Goal: Transaction & Acquisition: Purchase product/service

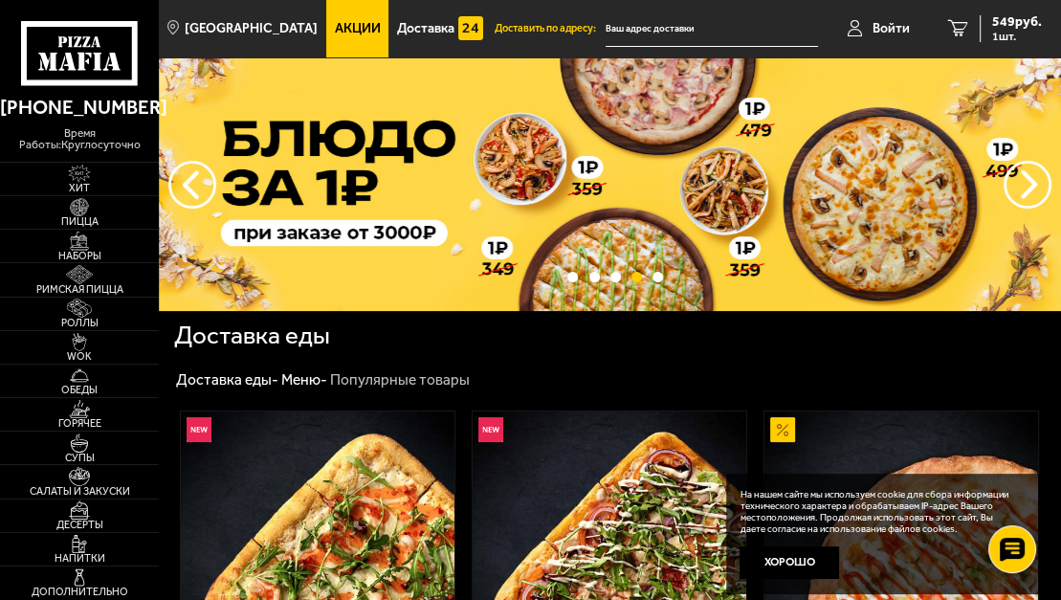
scroll to position [230, 0]
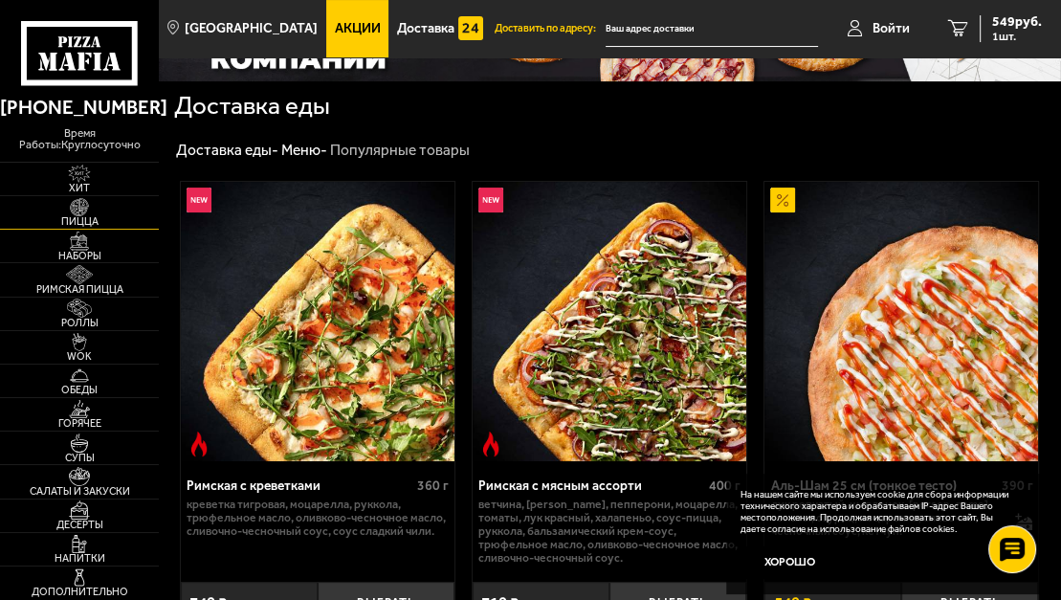
click at [80, 222] on span "Пицца" at bounding box center [79, 221] width 159 height 11
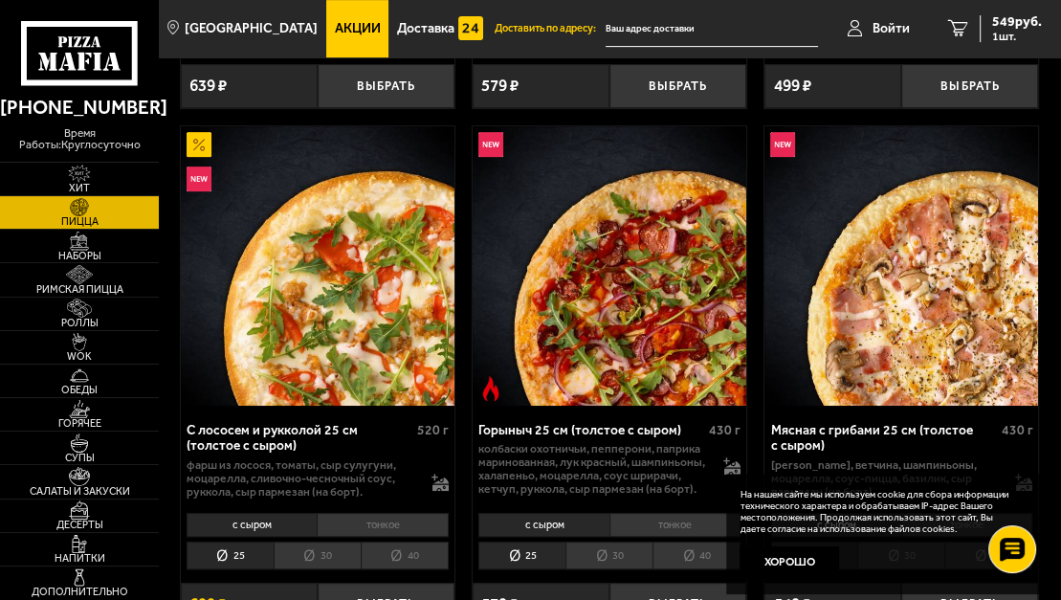
scroll to position [612, 0]
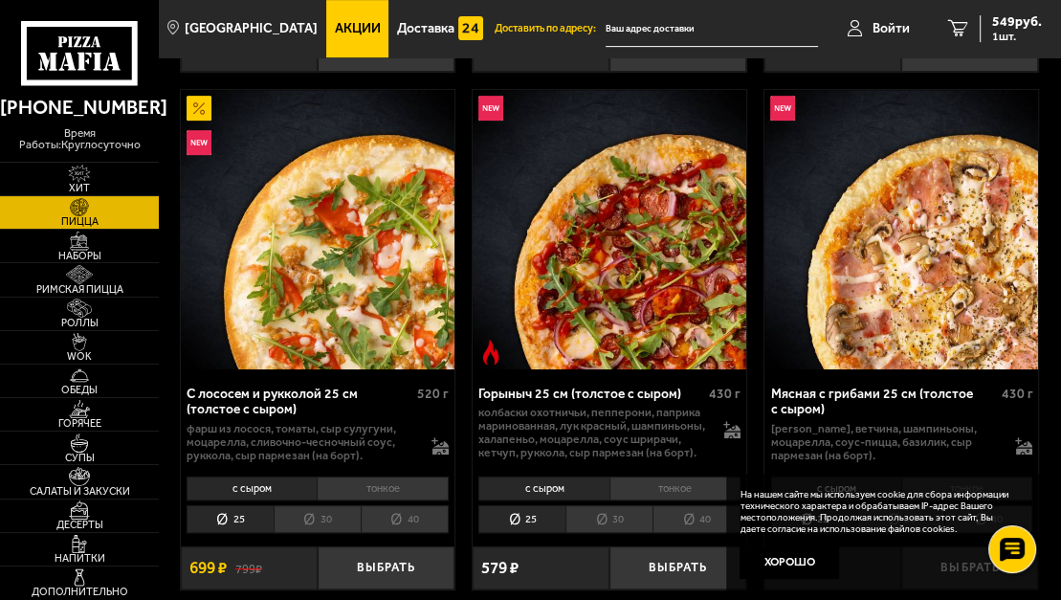
click at [698, 520] on li "40" at bounding box center [697, 519] width 88 height 28
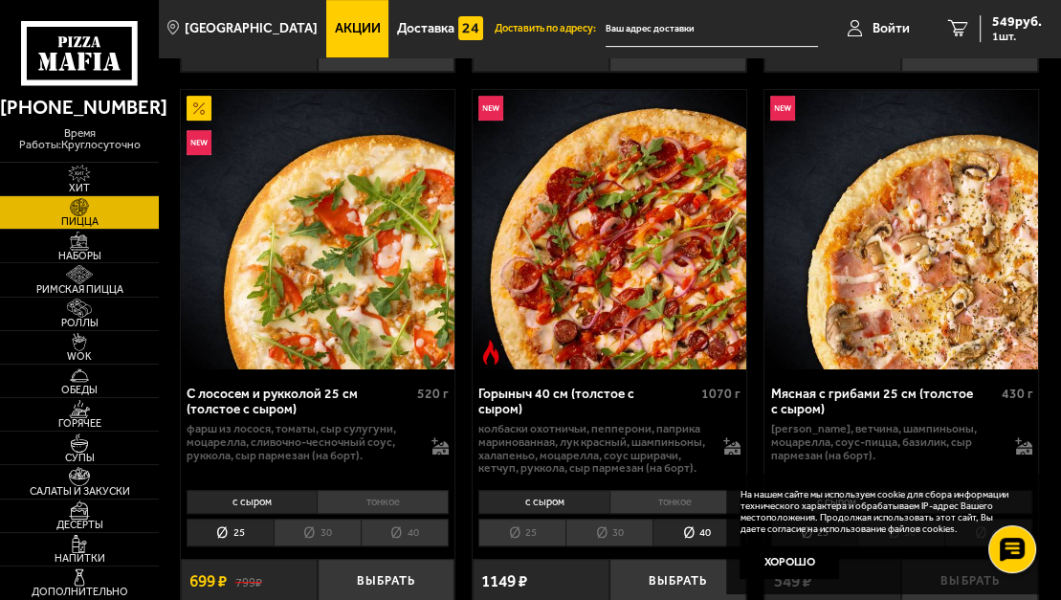
click at [539, 519] on li "25" at bounding box center [521, 533] width 87 height 28
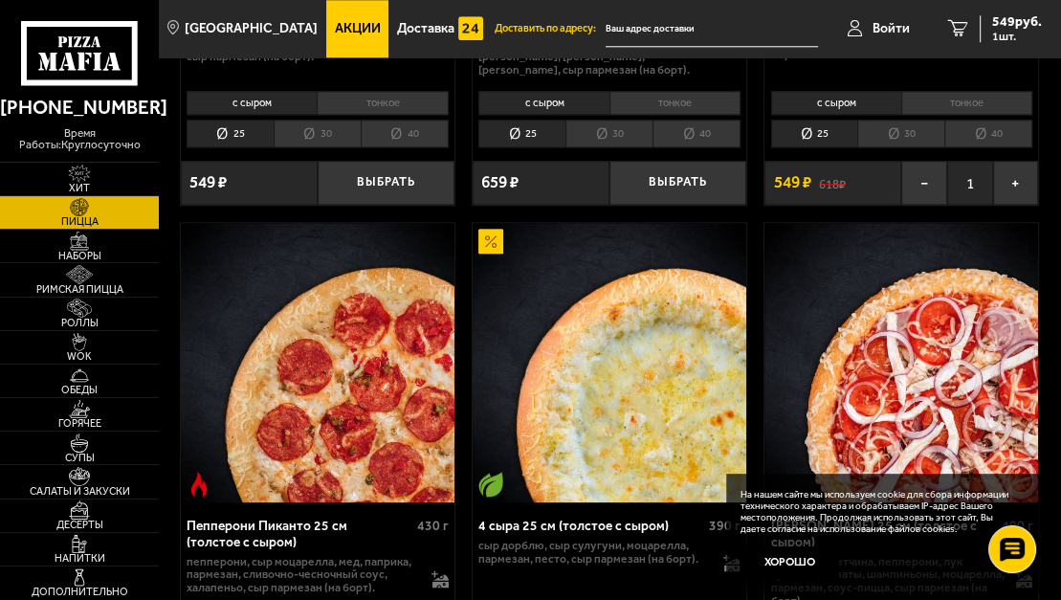
scroll to position [1531, 0]
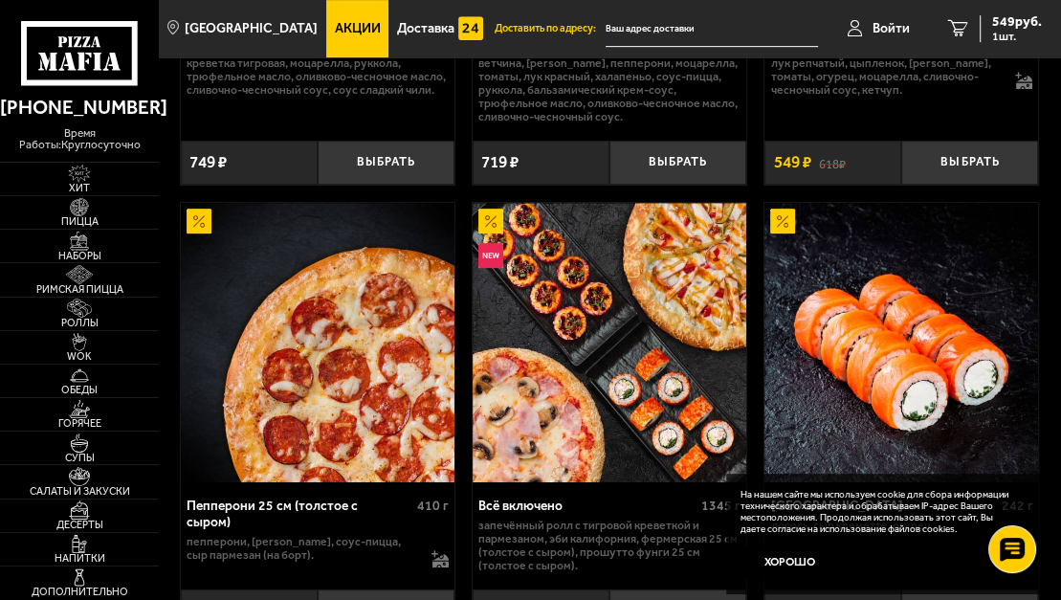
scroll to position [689, 0]
